Goal: Task Accomplishment & Management: Complete application form

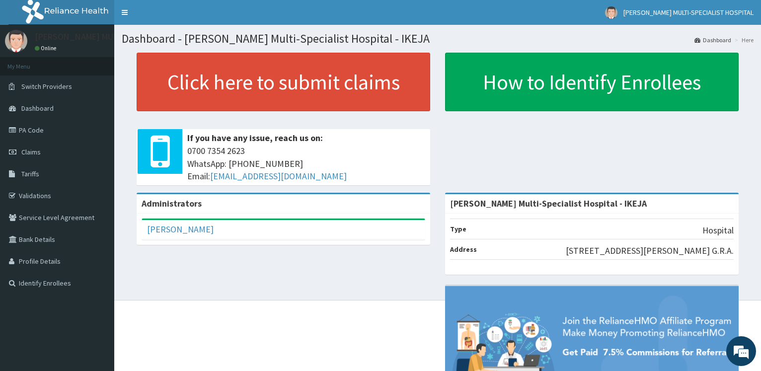
click at [33, 149] on span "Claims" at bounding box center [30, 152] width 19 height 9
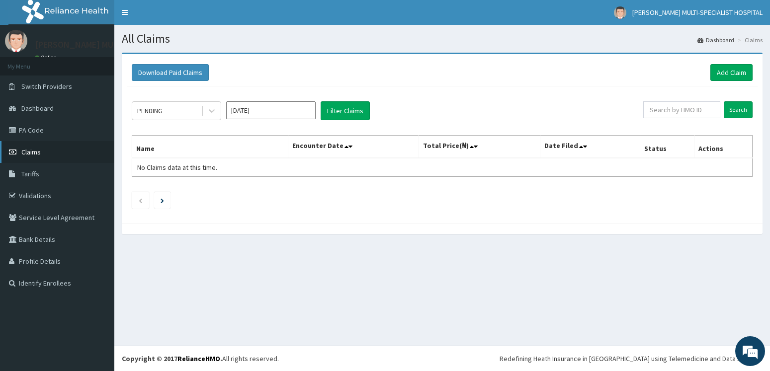
click at [48, 149] on link "Claims" at bounding box center [57, 152] width 114 height 22
click at [728, 75] on link "Add Claim" at bounding box center [731, 72] width 42 height 17
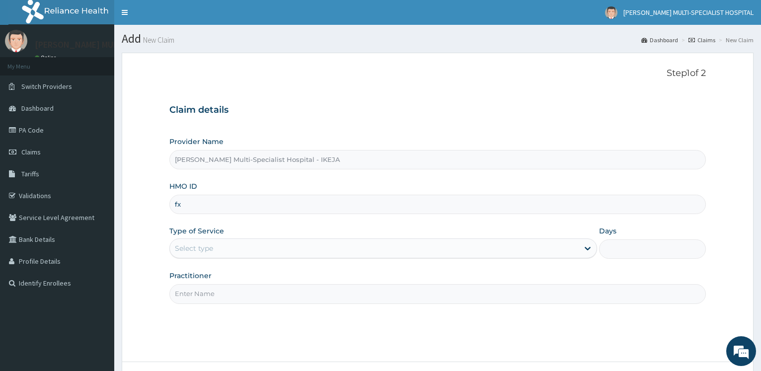
type input "f"
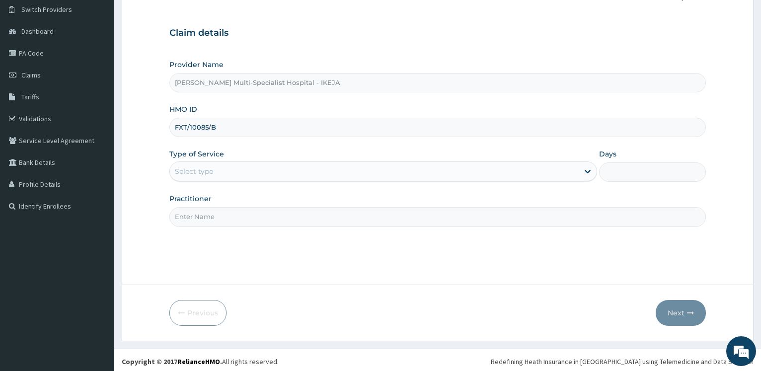
scroll to position [80, 0]
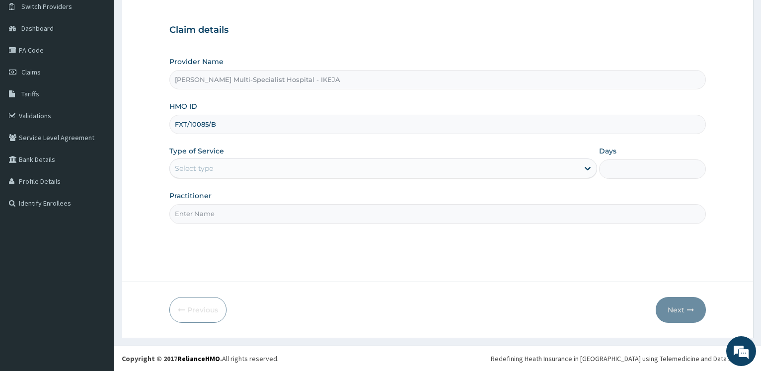
type input "FXT/10085/B"
drag, startPoint x: 219, startPoint y: 163, endPoint x: 216, endPoint y: 168, distance: 5.8
click at [218, 163] on div "Select type" at bounding box center [374, 169] width 408 height 16
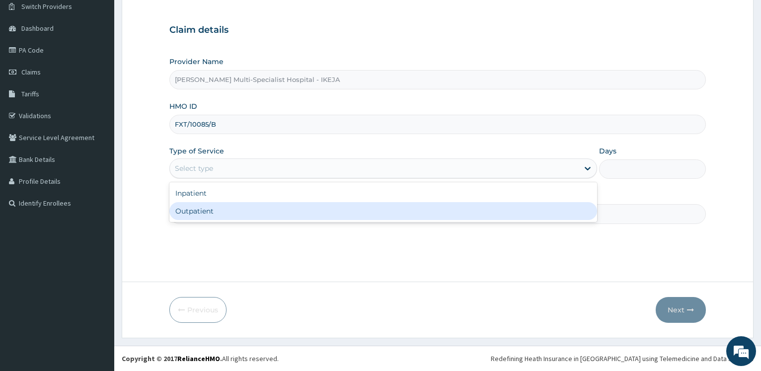
click at [206, 211] on div "Outpatient" at bounding box center [382, 211] width 427 height 18
type input "1"
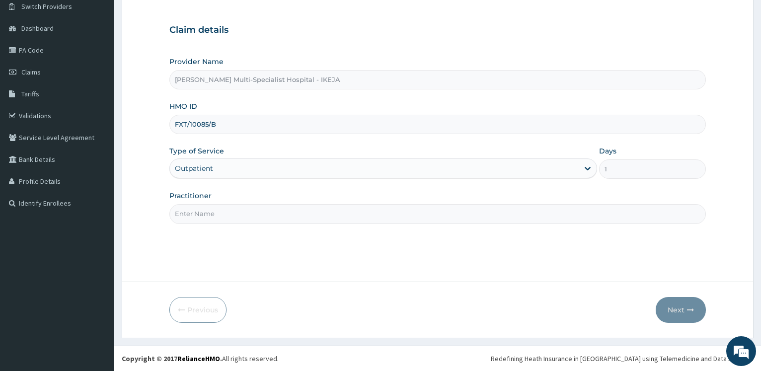
click at [206, 211] on input "Practitioner" at bounding box center [437, 213] width 537 height 19
type input "DR AGEMO"
click at [675, 306] on button "Next" at bounding box center [681, 310] width 50 height 26
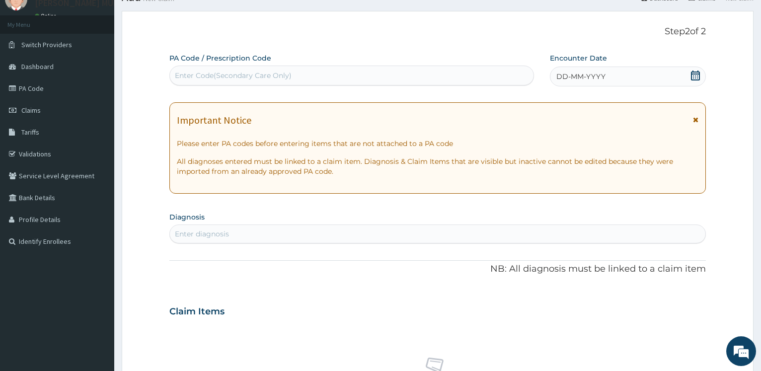
scroll to position [29, 0]
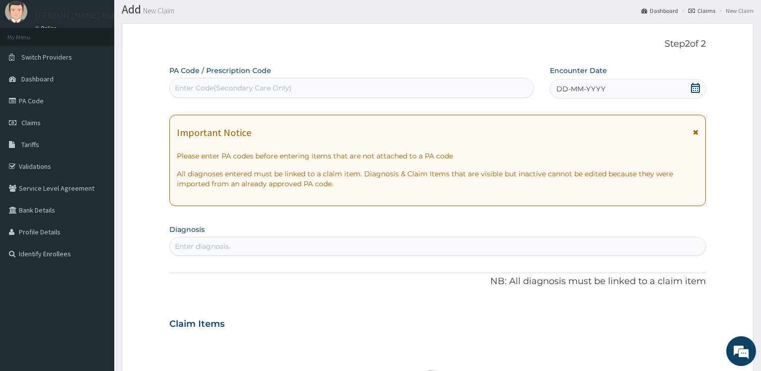
click at [273, 89] on div "Enter Code(Secondary Care Only)" at bounding box center [233, 88] width 117 height 10
type input "PA/71C65D"
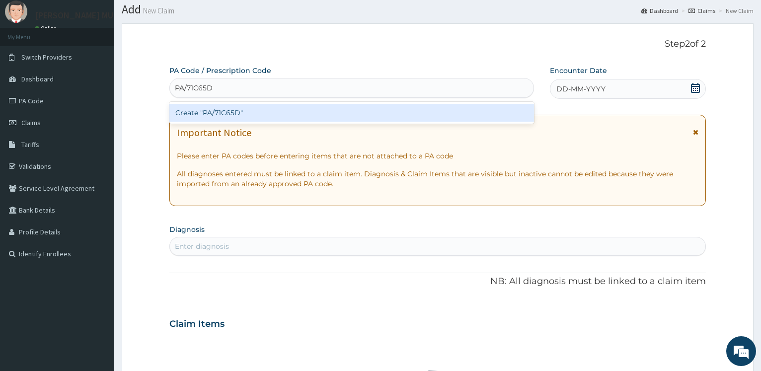
click at [226, 108] on div "Create "PA/71C65D"" at bounding box center [351, 113] width 364 height 18
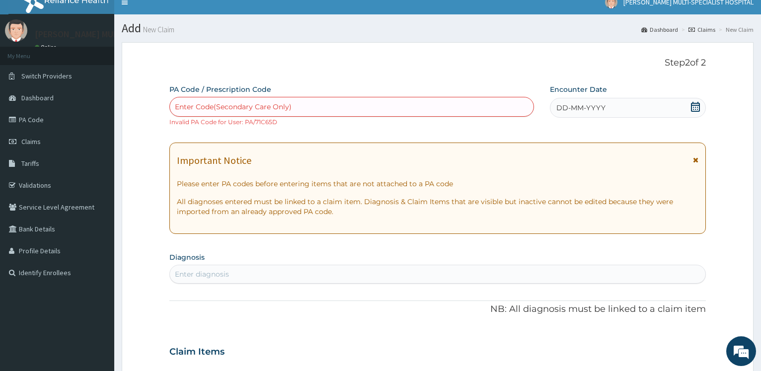
scroll to position [0, 0]
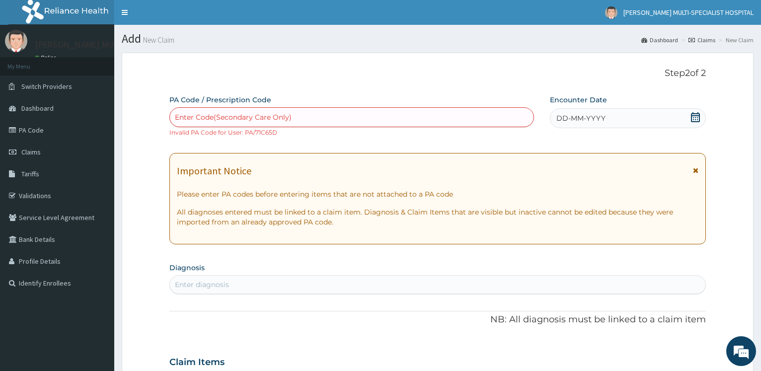
paste input "FXT/10085/B"
type input "FXT/10085/B"
drag, startPoint x: 168, startPoint y: 108, endPoint x: 520, endPoint y: 9, distance: 365.4
click at [122, 102] on form "Step 2 of 2 PA Code / Prescription Code option Create "PA/71C65D", selected. Se…" at bounding box center [438, 371] width 632 height 637
click at [271, 116] on div "Enter Code(Secondary Care Only)" at bounding box center [233, 117] width 117 height 10
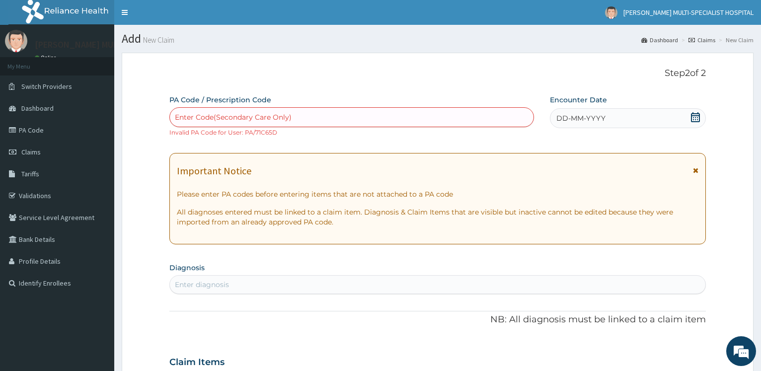
paste input "PA/2A5AE3"
type input "PA/2A5AE3"
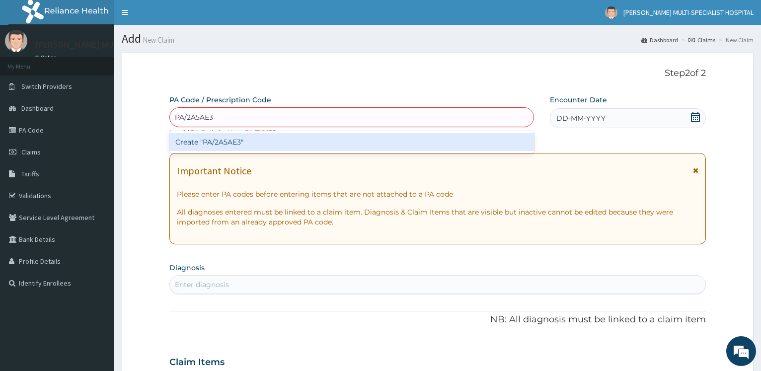
click at [238, 147] on div "Create "PA/2A5AE3"" at bounding box center [351, 142] width 364 height 18
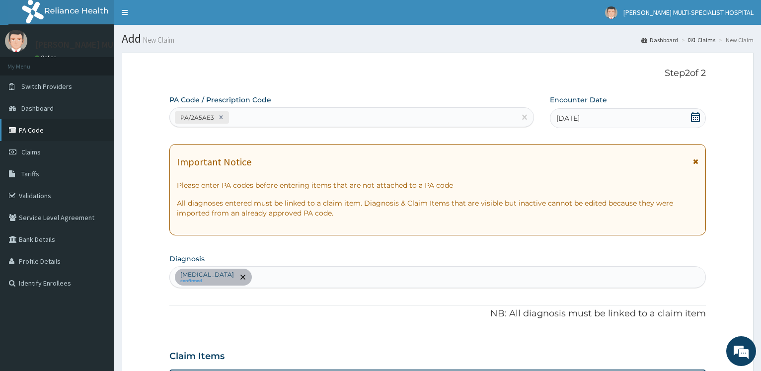
click at [46, 129] on link "PA Code" at bounding box center [57, 130] width 114 height 22
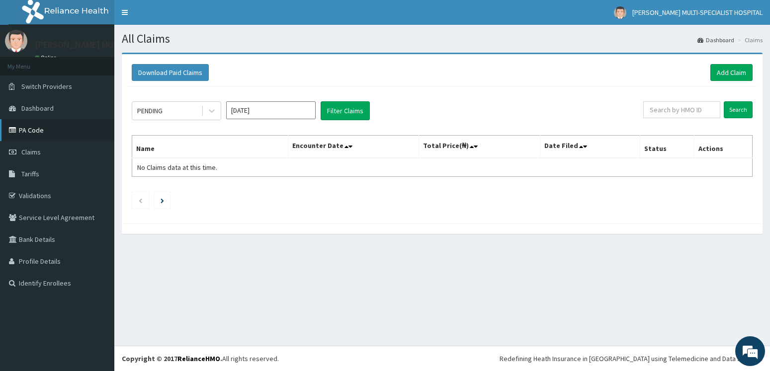
click at [41, 128] on link "PA Code" at bounding box center [57, 130] width 114 height 22
